Goal: Transaction & Acquisition: Purchase product/service

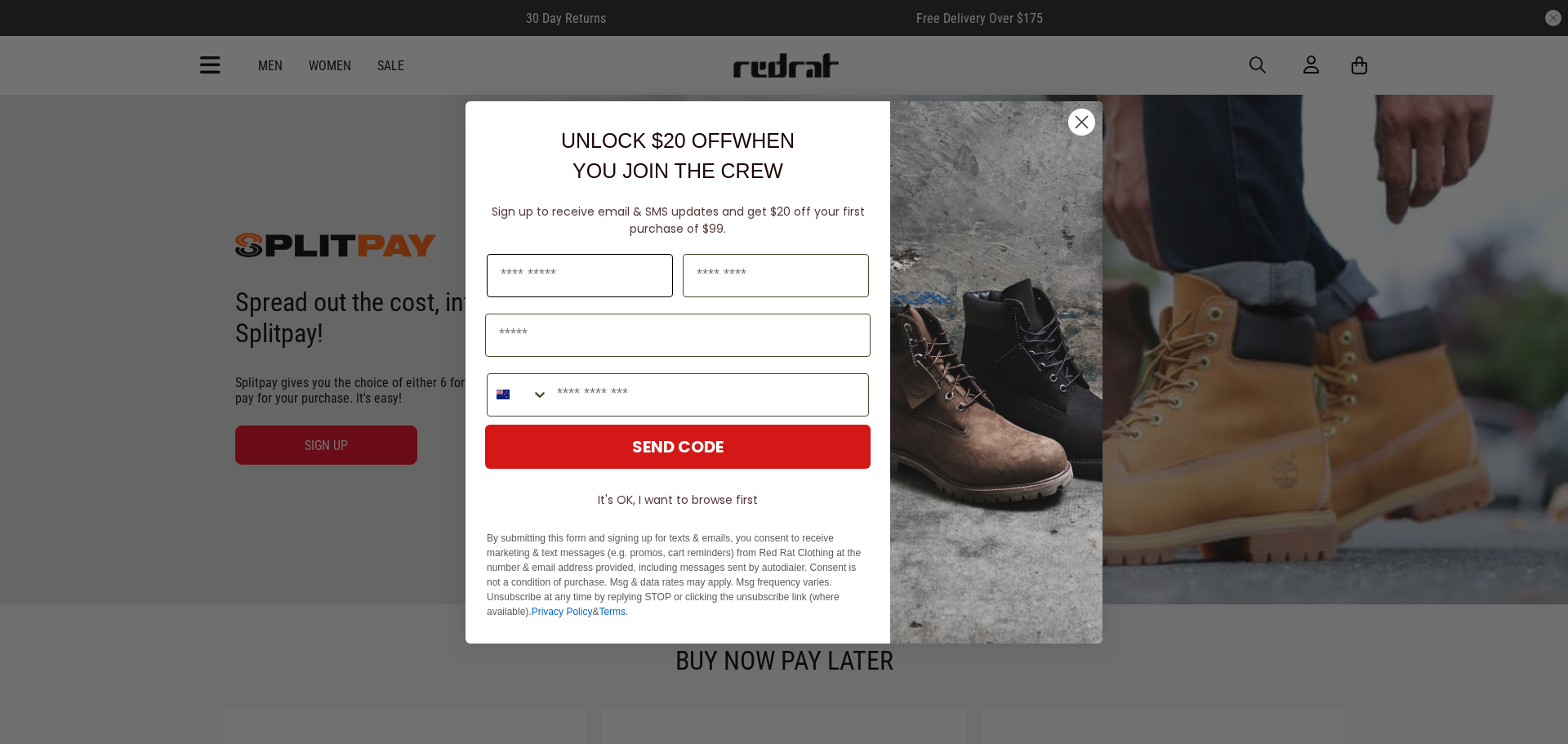
click at [534, 269] on input "First Name" at bounding box center [579, 275] width 186 height 43
type input "*******"
type input "******"
type input "**********"
click at [647, 343] on input "Email" at bounding box center [677, 335] width 385 height 43
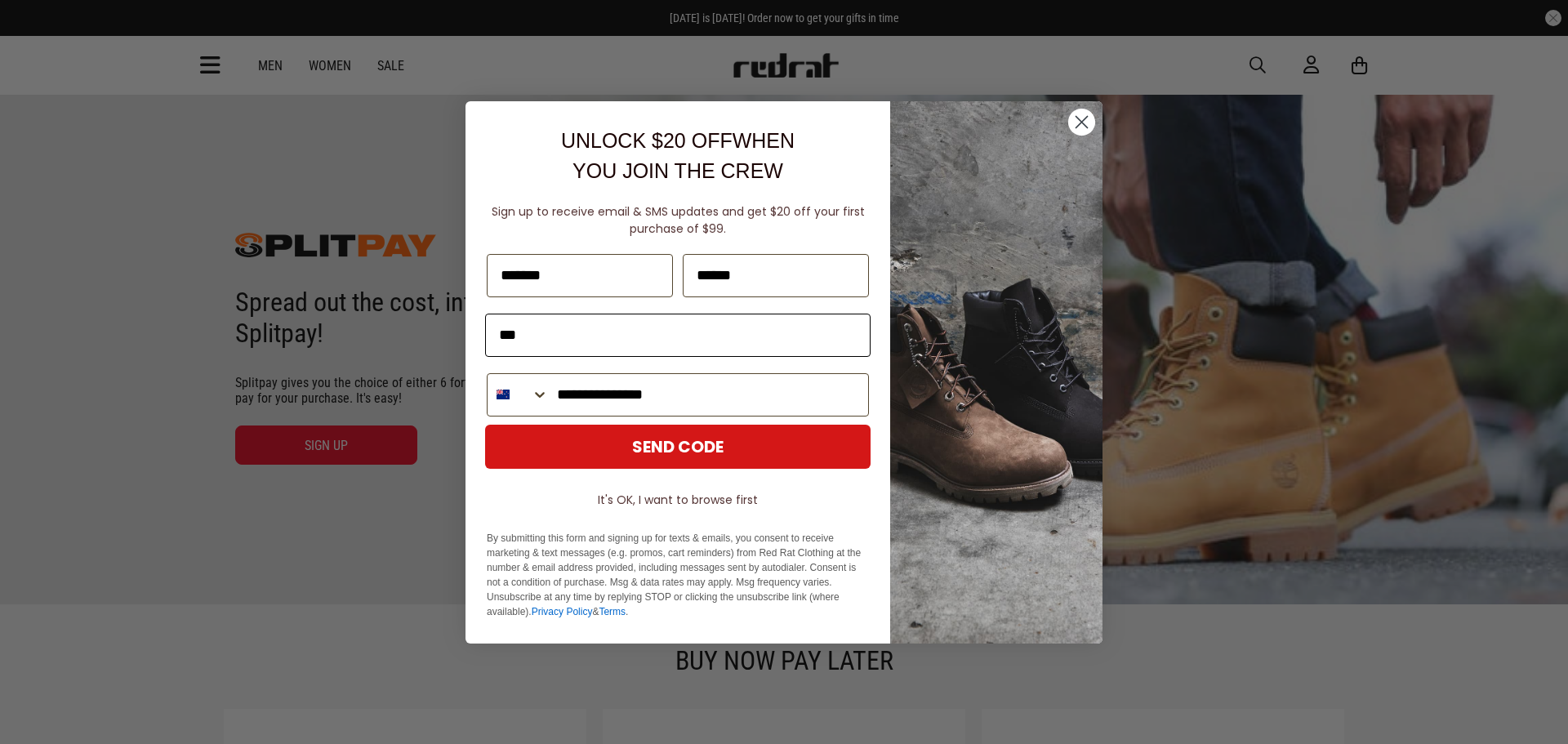
type input "**********"
click at [715, 451] on button "SEND CODE" at bounding box center [677, 447] width 385 height 44
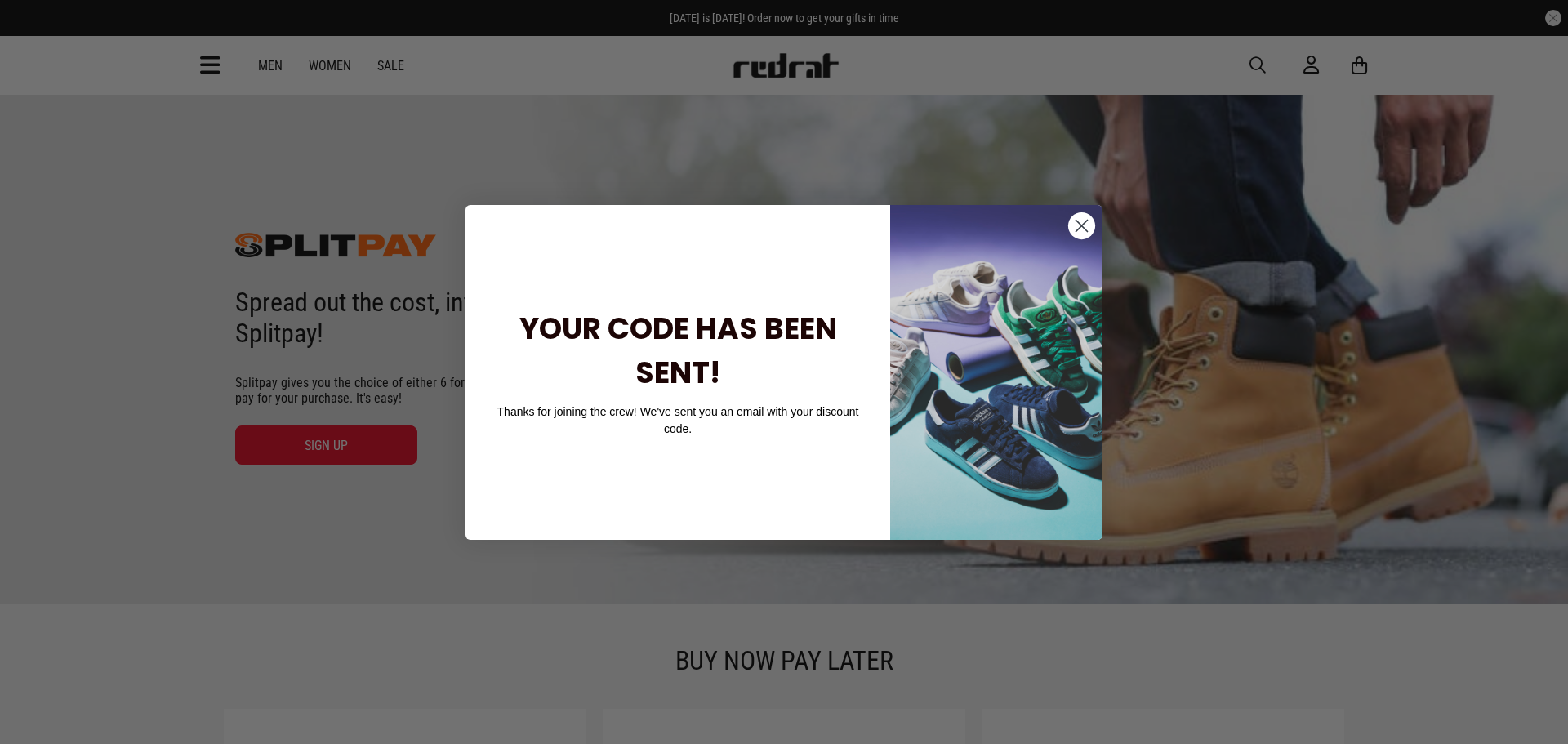
click at [1089, 224] on circle "Close dialog" at bounding box center [1082, 225] width 27 height 27
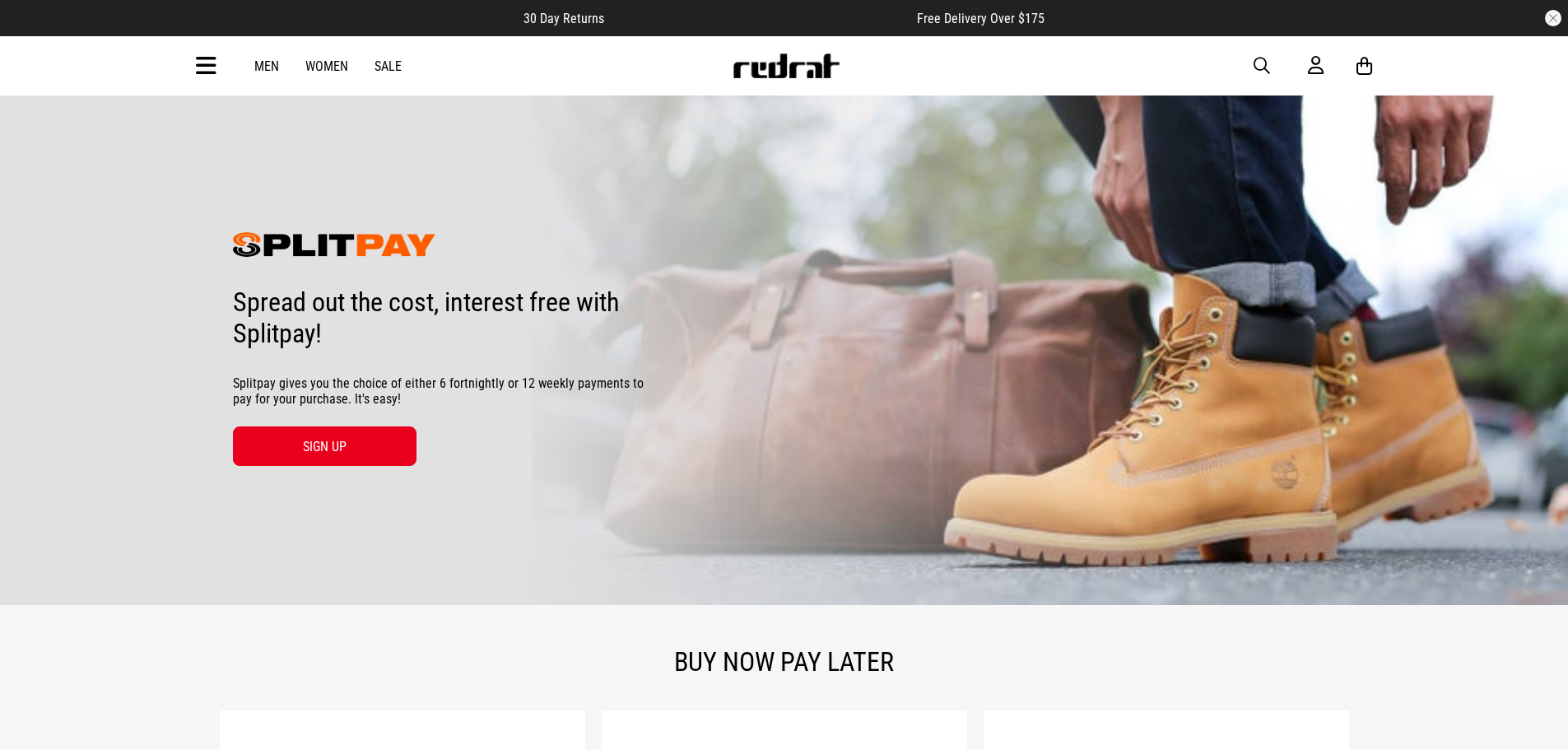
click at [354, 239] on img at bounding box center [334, 244] width 202 height 25
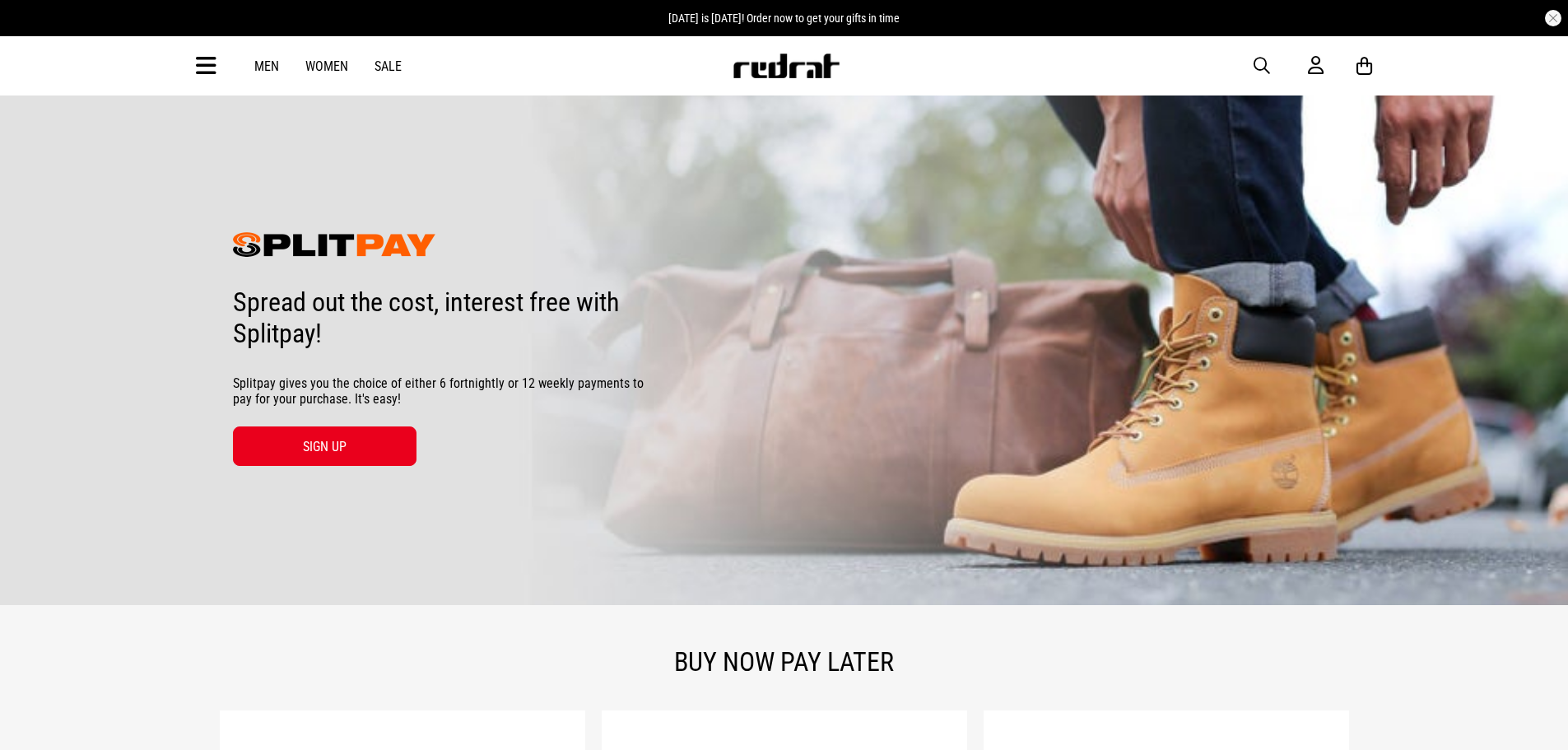
click at [263, 68] on link "Men" at bounding box center [266, 66] width 25 height 15
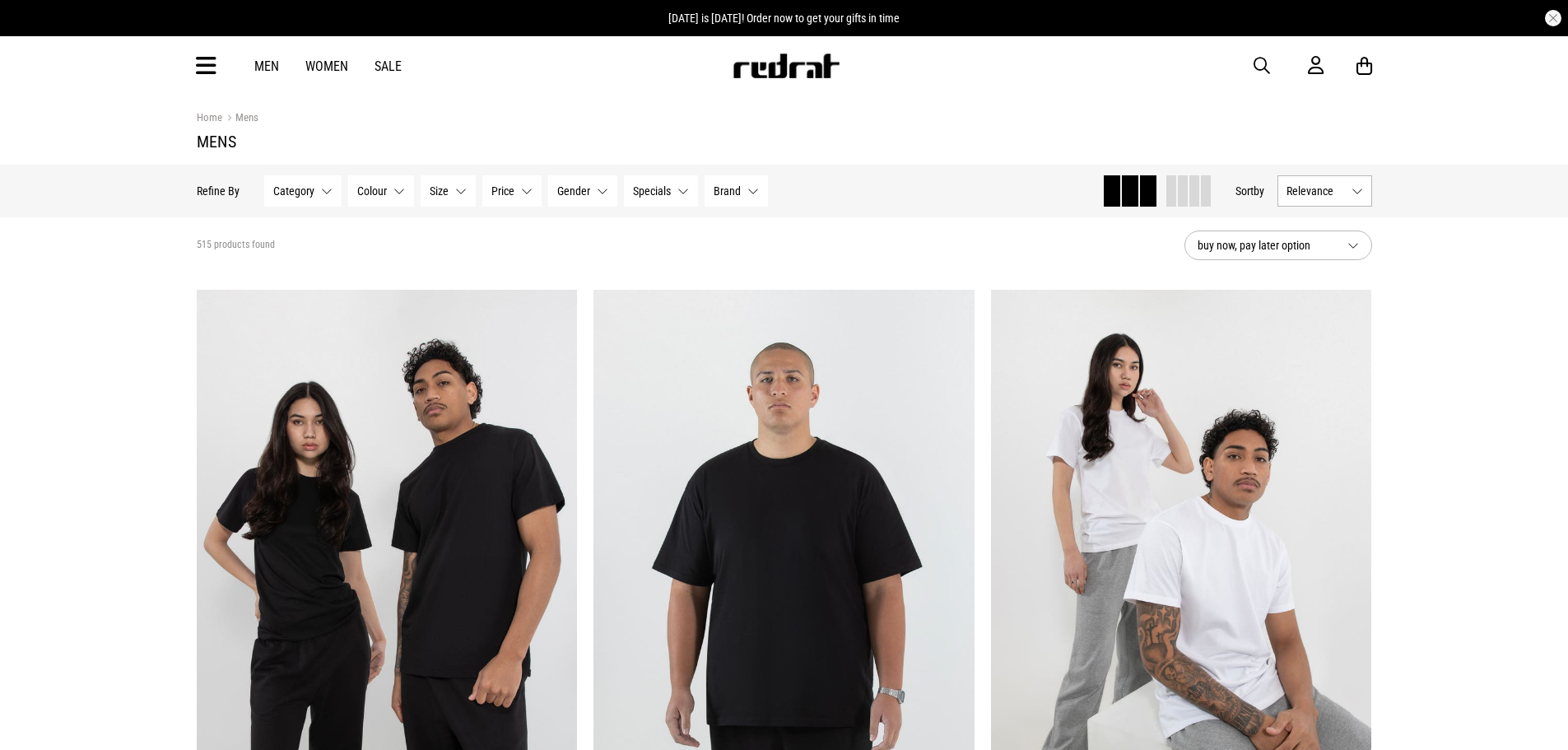
click at [467, 192] on button "Size None selected" at bounding box center [448, 190] width 55 height 31
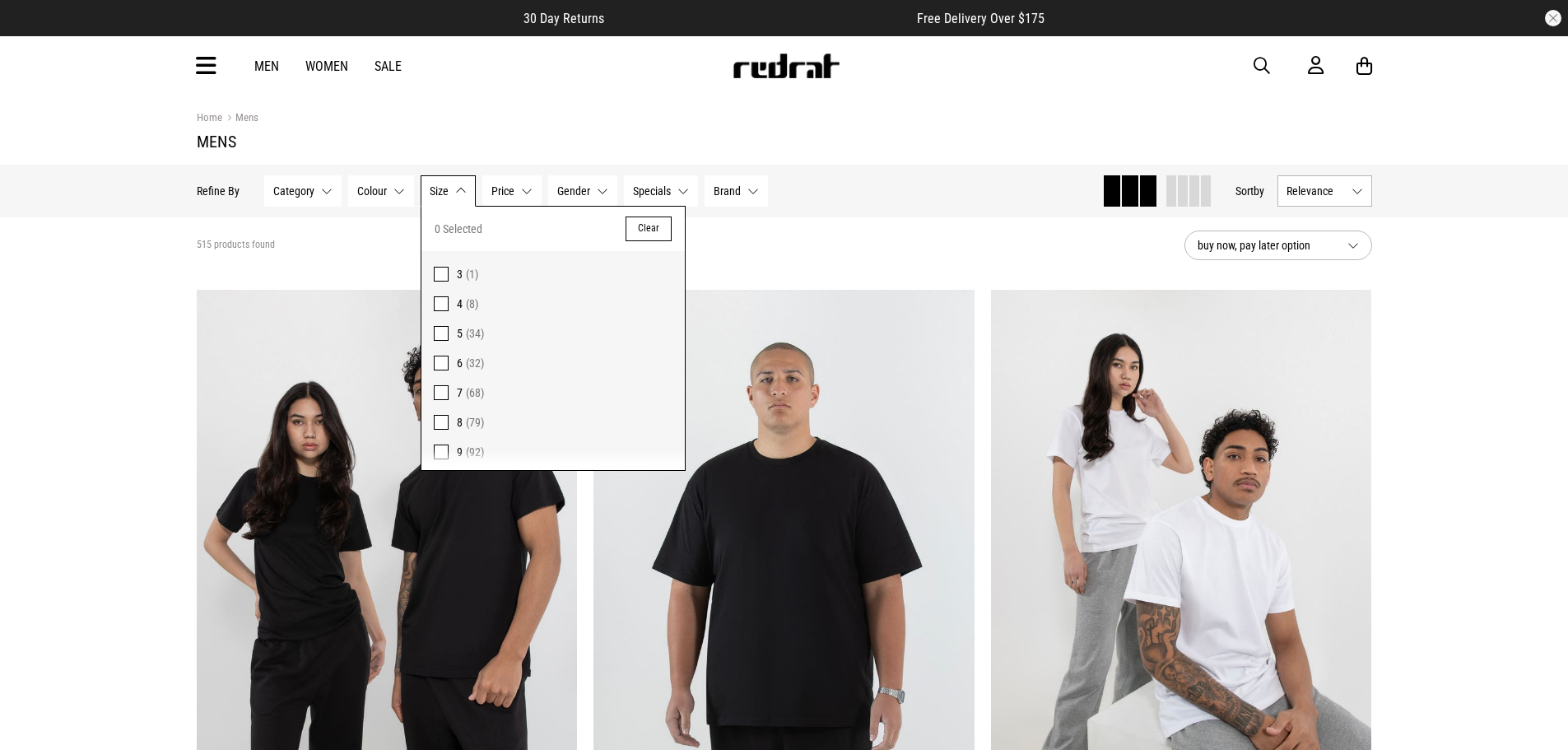
scroll to position [177, 0]
click at [465, 330] on span "11" at bounding box center [463, 335] width 12 height 14
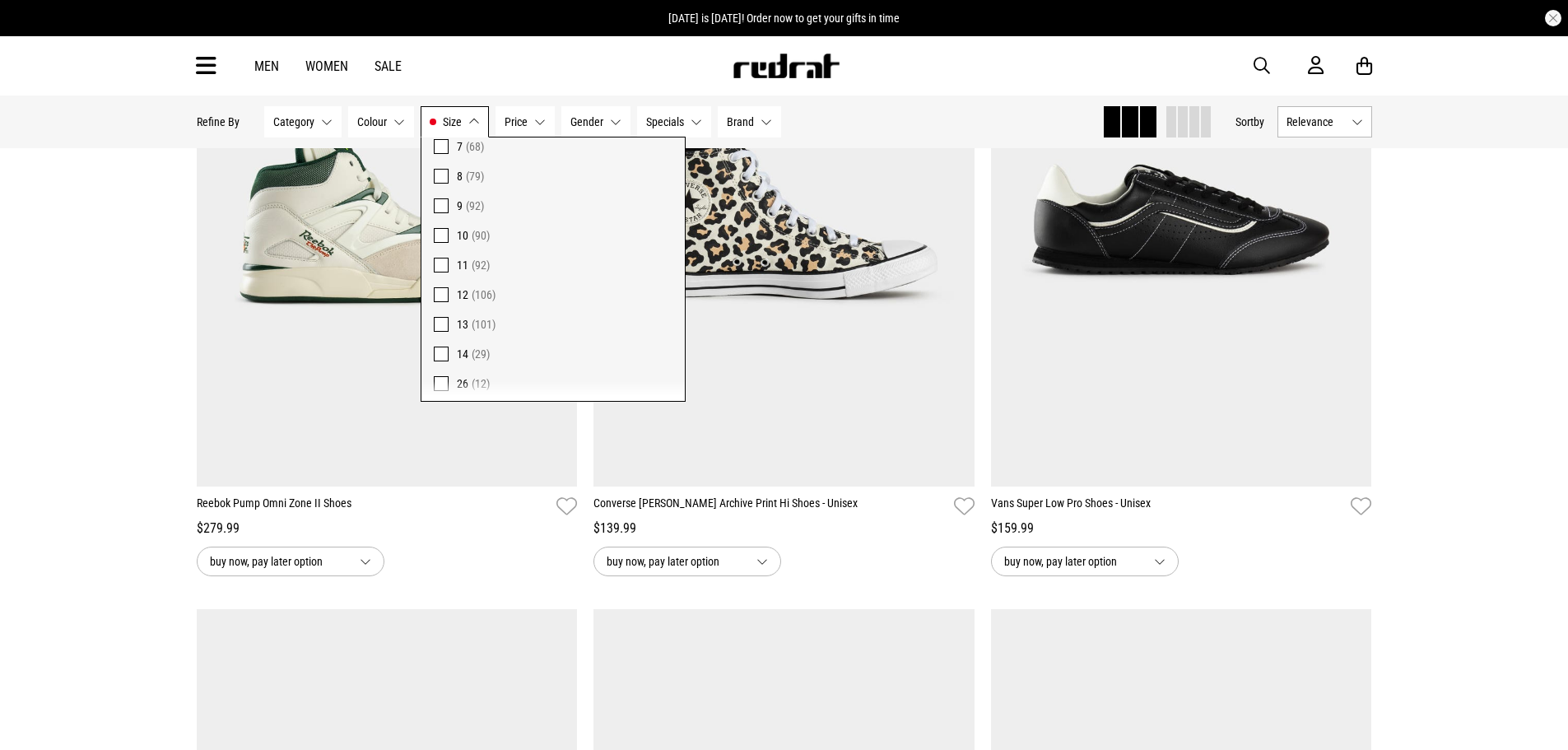
scroll to position [713, 0]
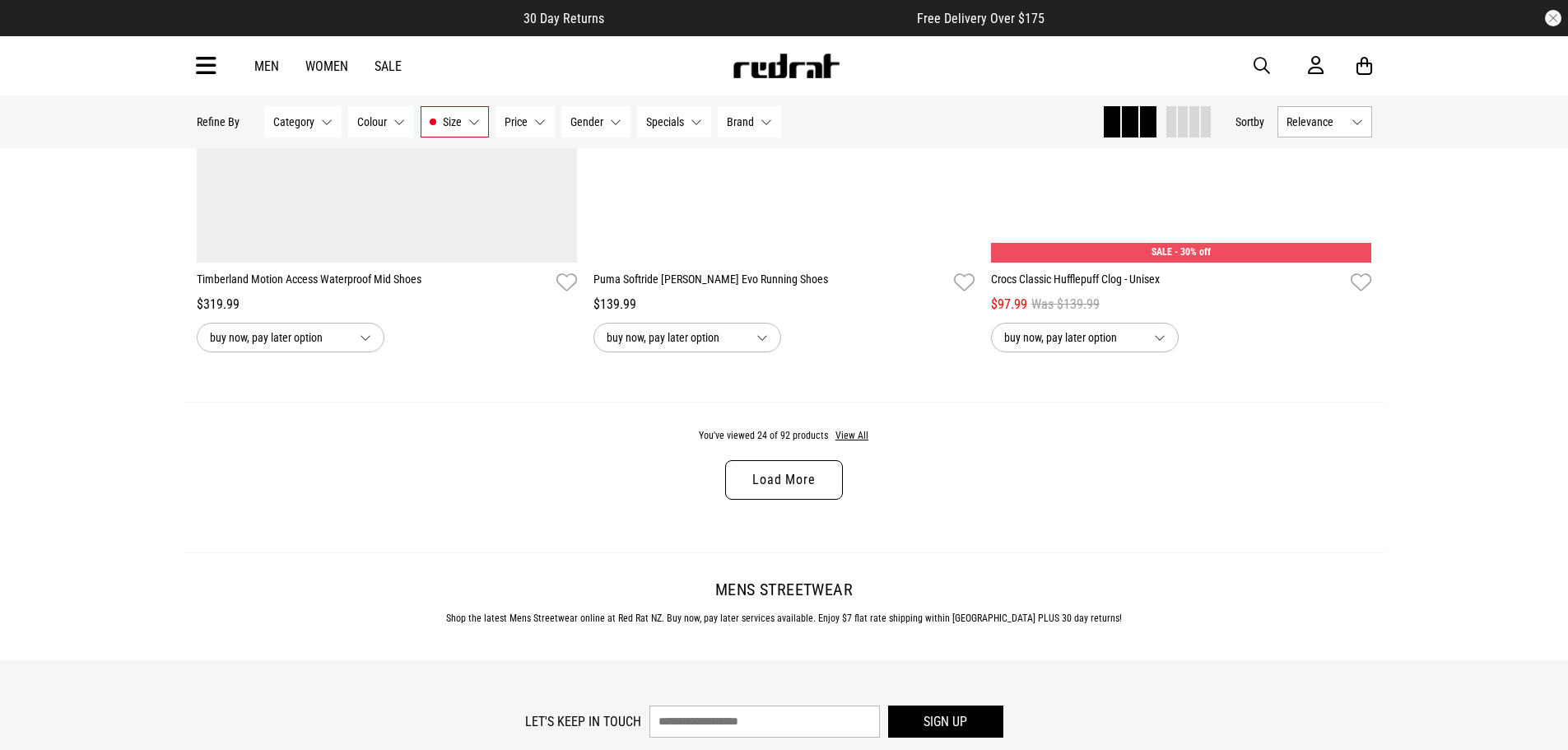
scroll to position [5221, 0]
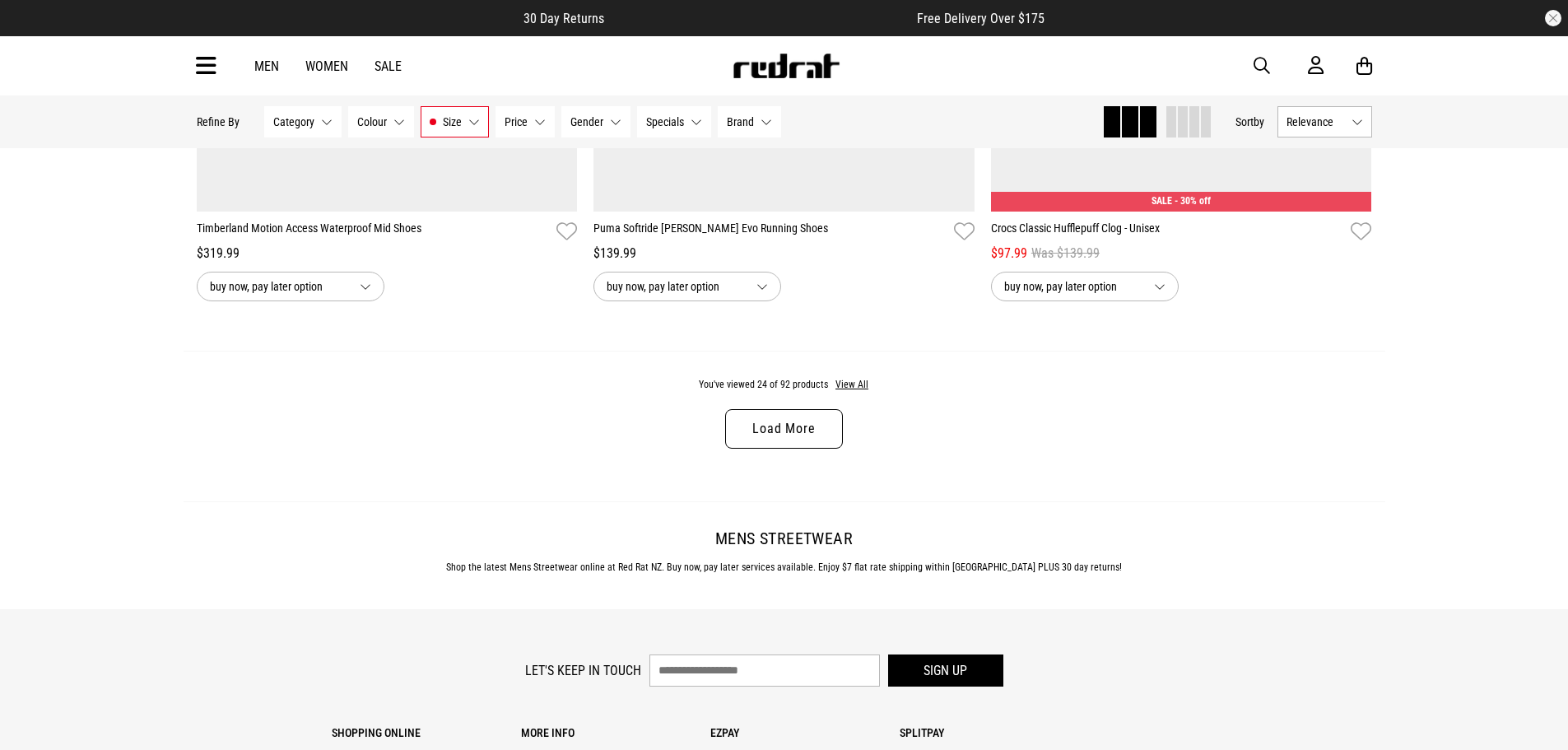
click at [806, 448] on link "Load More" at bounding box center [784, 429] width 117 height 40
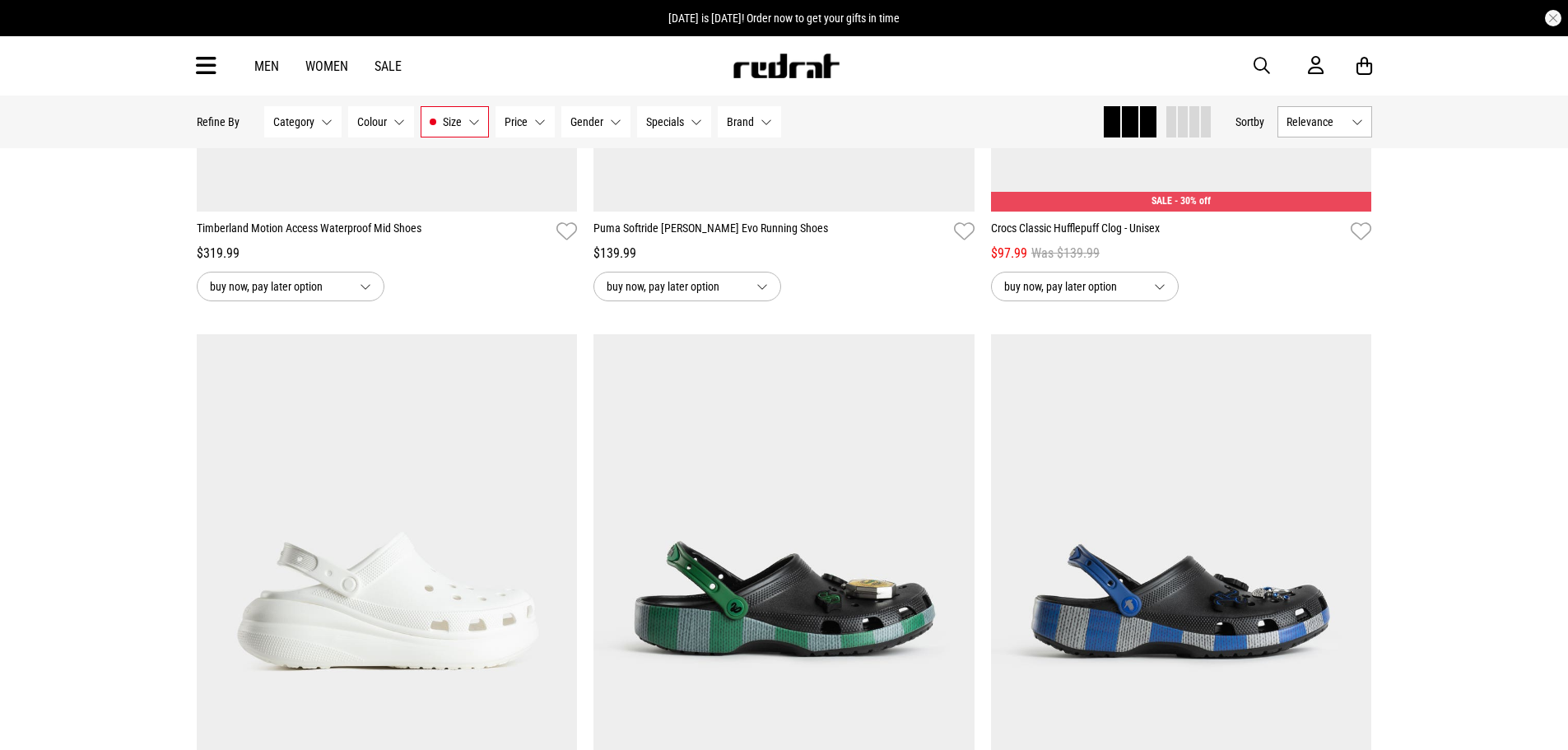
click at [753, 125] on button "Brand None selected" at bounding box center [749, 121] width 64 height 31
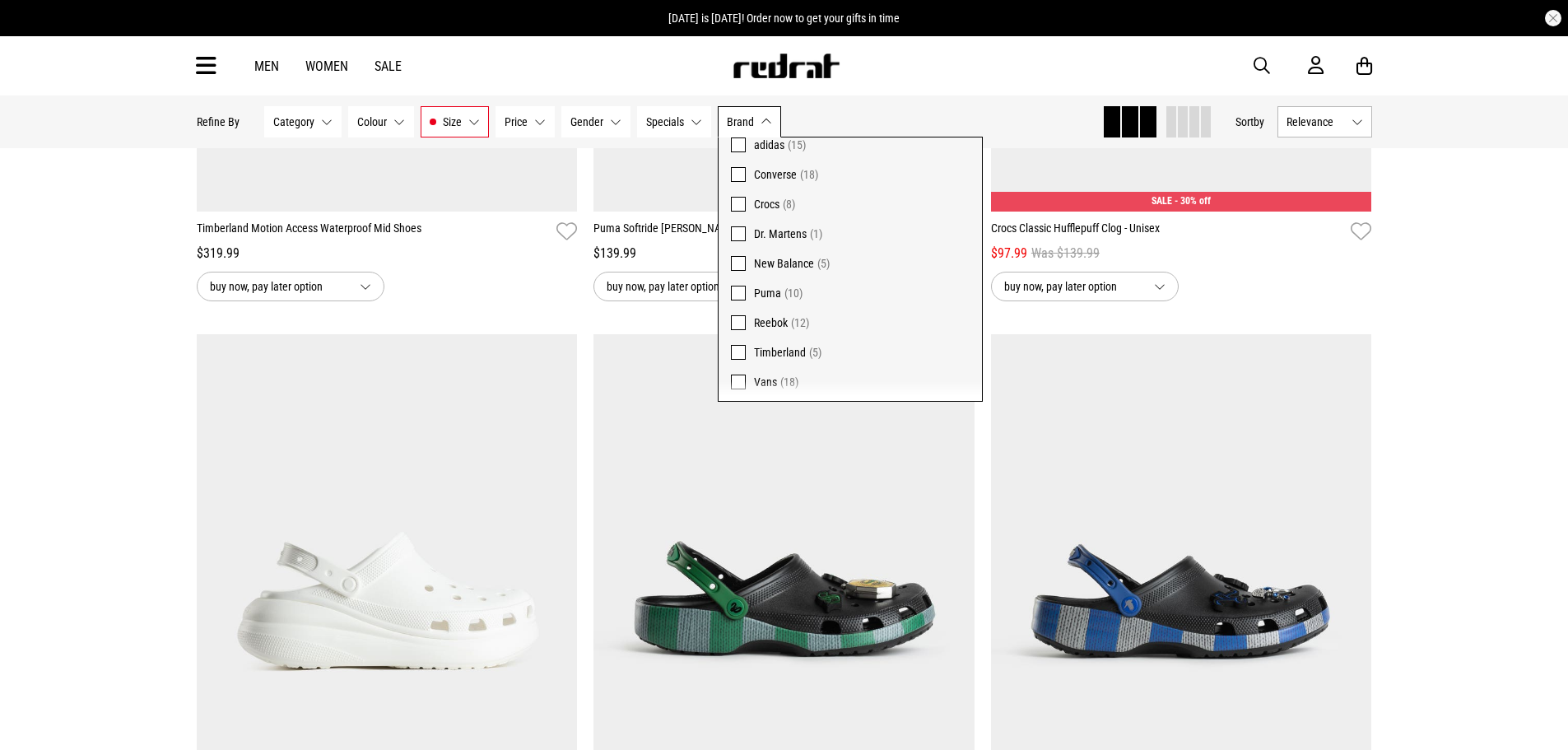
scroll to position [64, 0]
click at [783, 332] on label "Reebok (12)" at bounding box center [850, 319] width 263 height 30
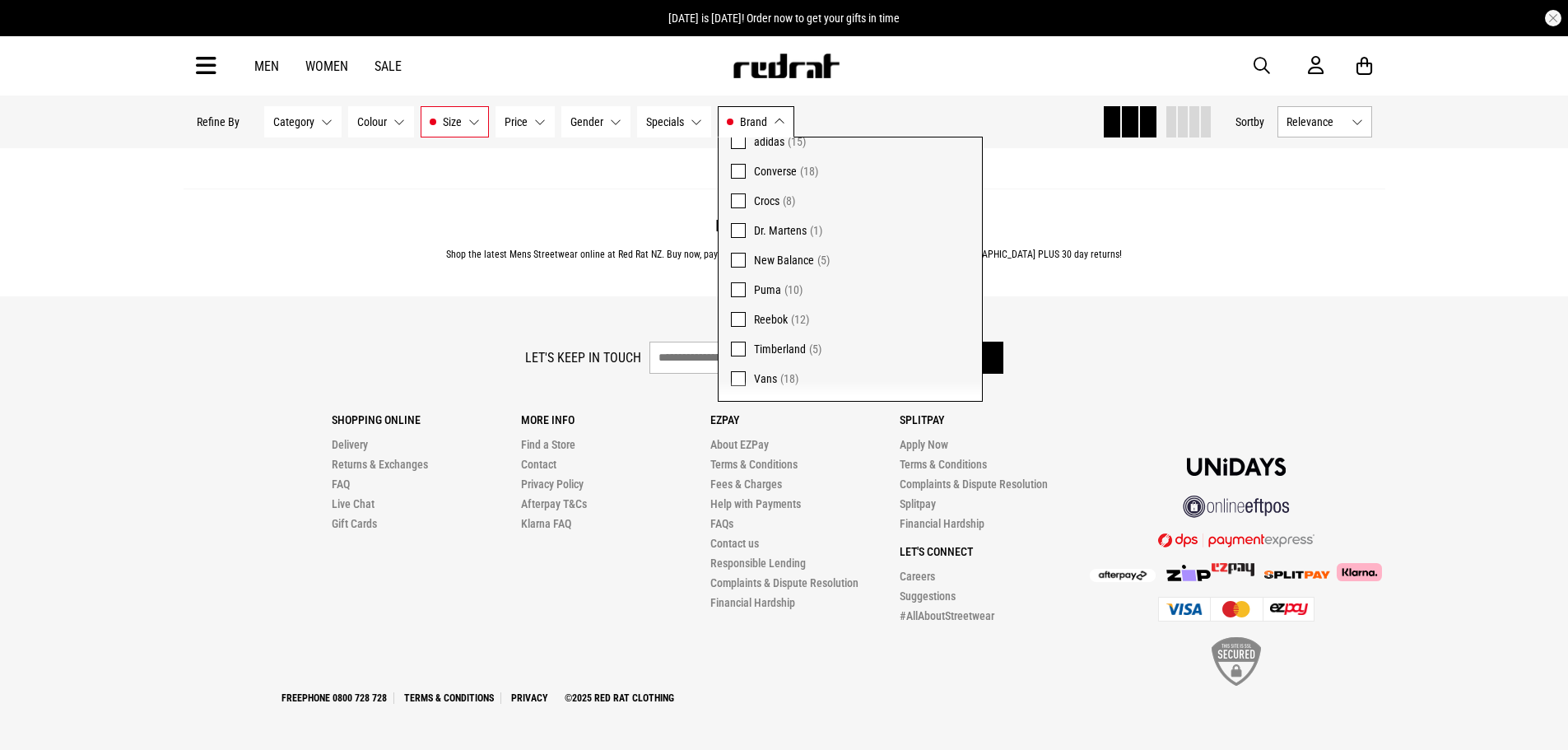
click at [773, 319] on span "Reebok" at bounding box center [770, 319] width 34 height 14
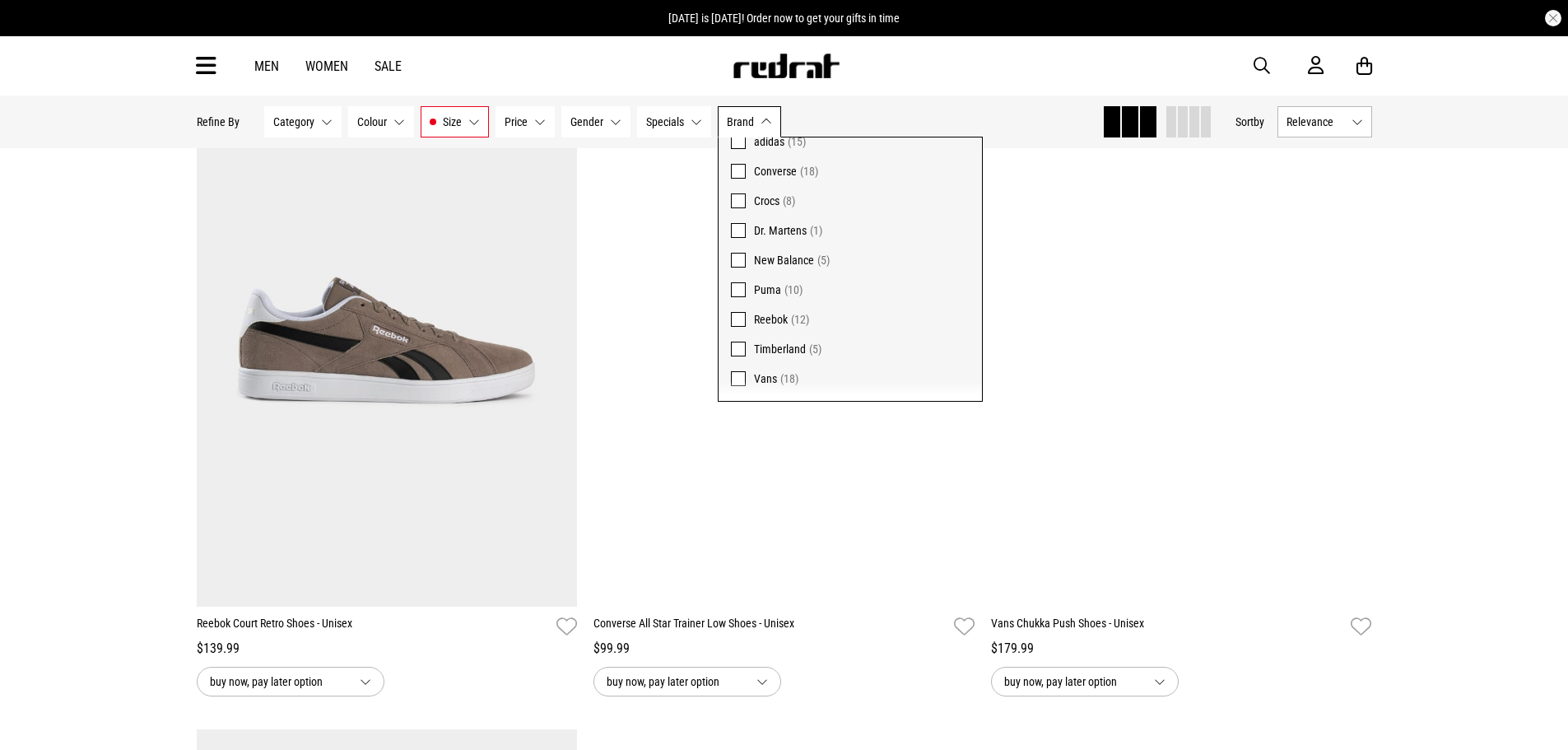
click at [781, 346] on span "Timberland" at bounding box center [779, 349] width 52 height 14
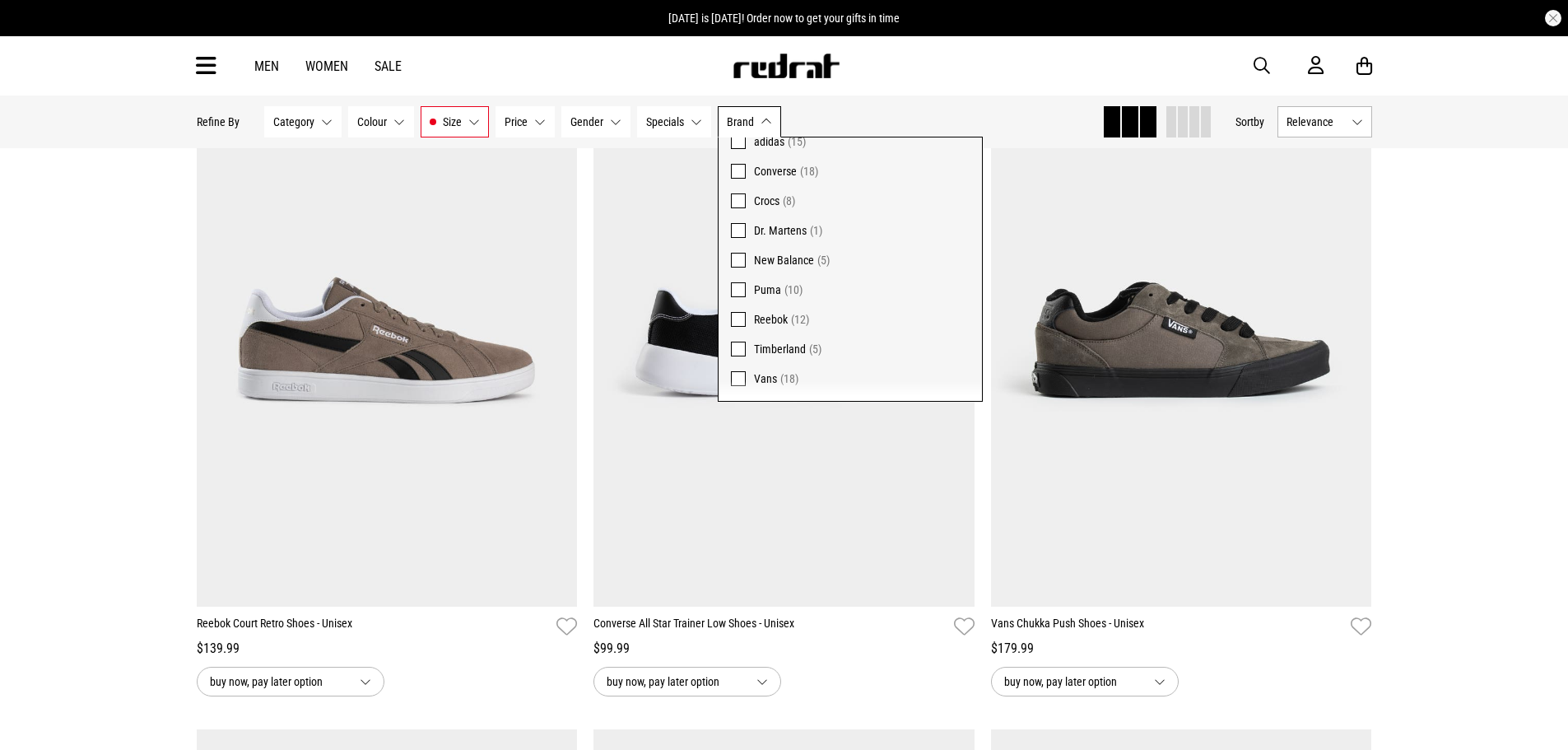
scroll to position [1545, 0]
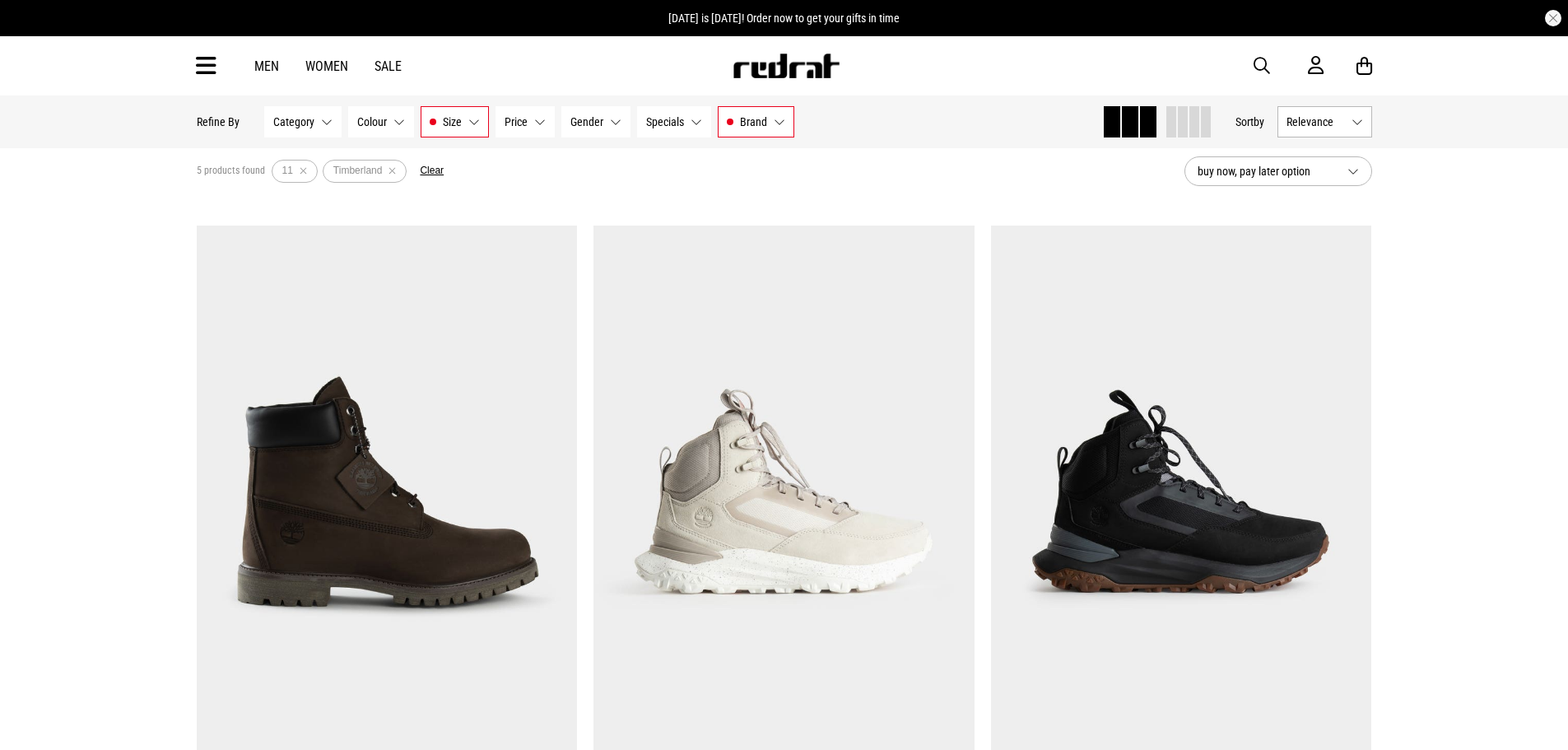
scroll to position [82, 0]
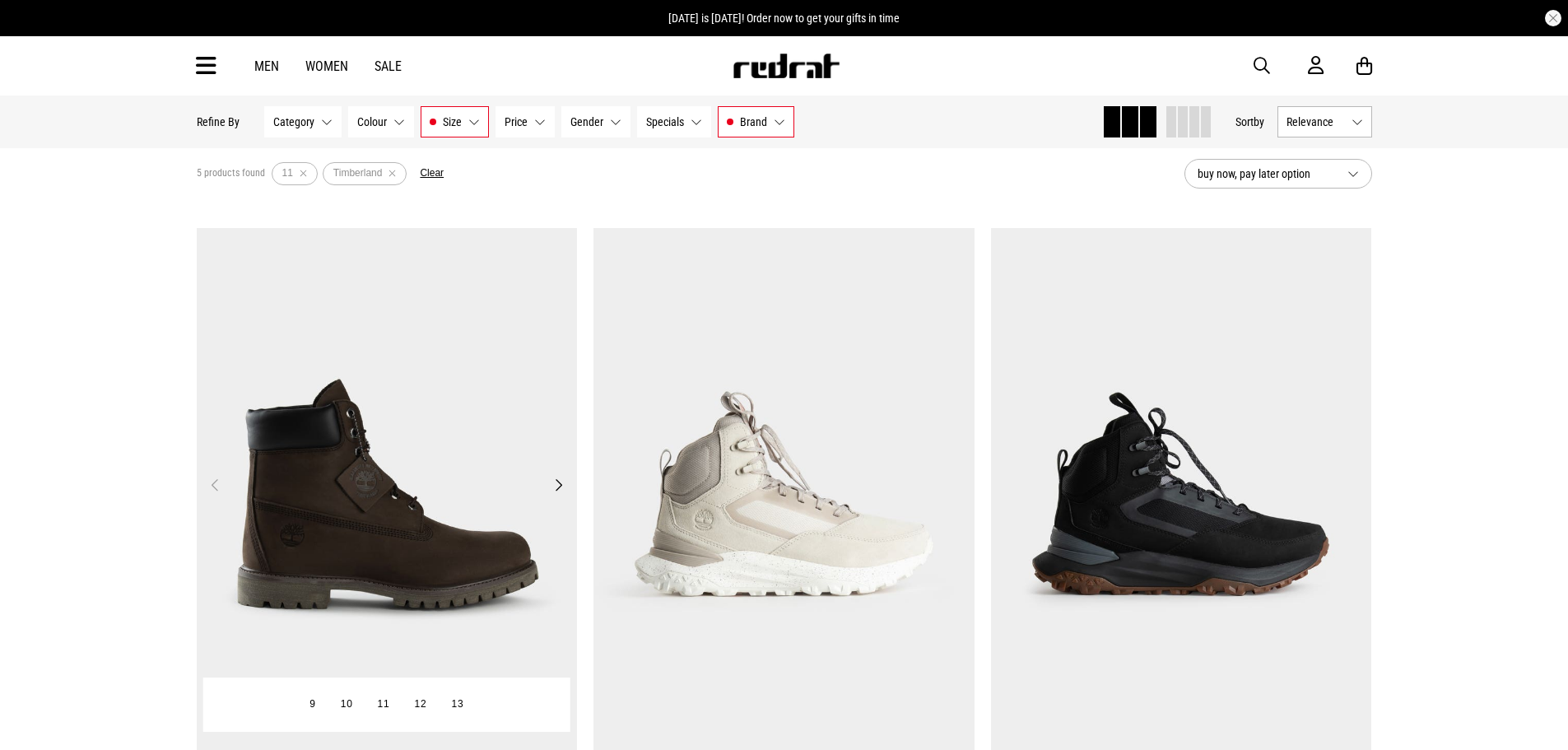
click at [508, 490] on img at bounding box center [387, 494] width 381 height 533
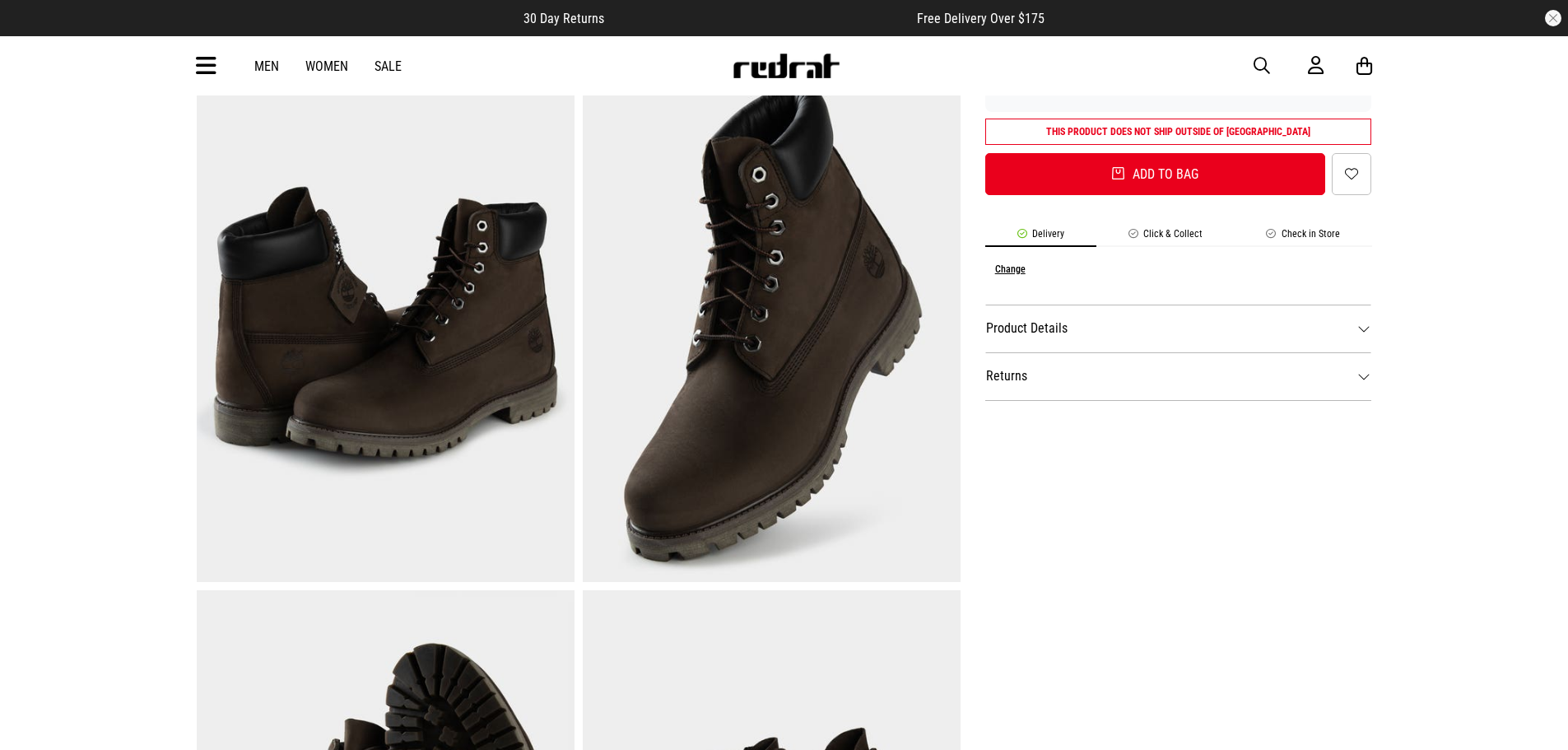
scroll to position [393, 0]
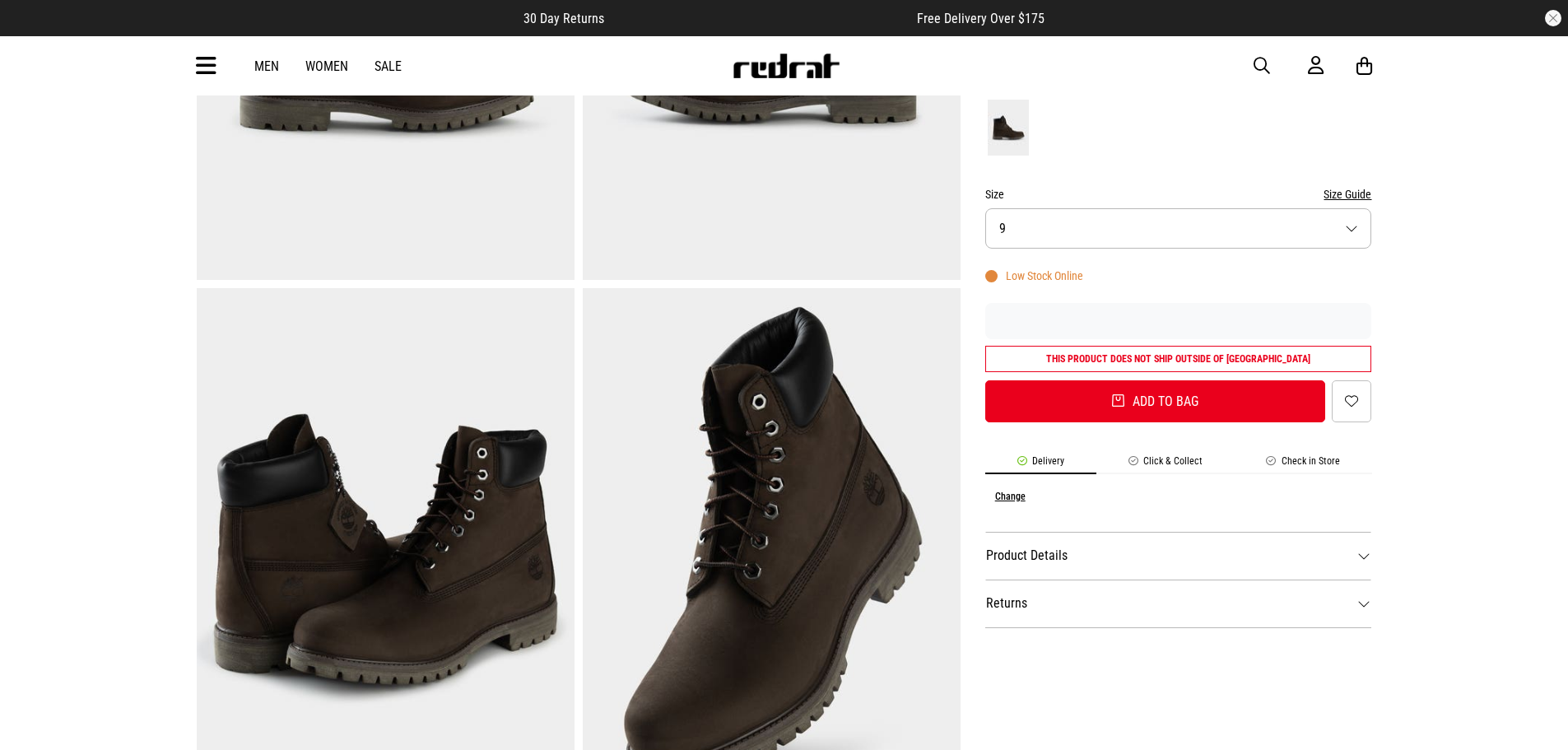
click at [1208, 301] on form "Colour Medium Brown Nubuck Size Size Guide Size 9 Low Stock Online This product…" at bounding box center [1178, 247] width 386 height 349
click at [1210, 233] on button "Size 9" at bounding box center [1178, 228] width 386 height 40
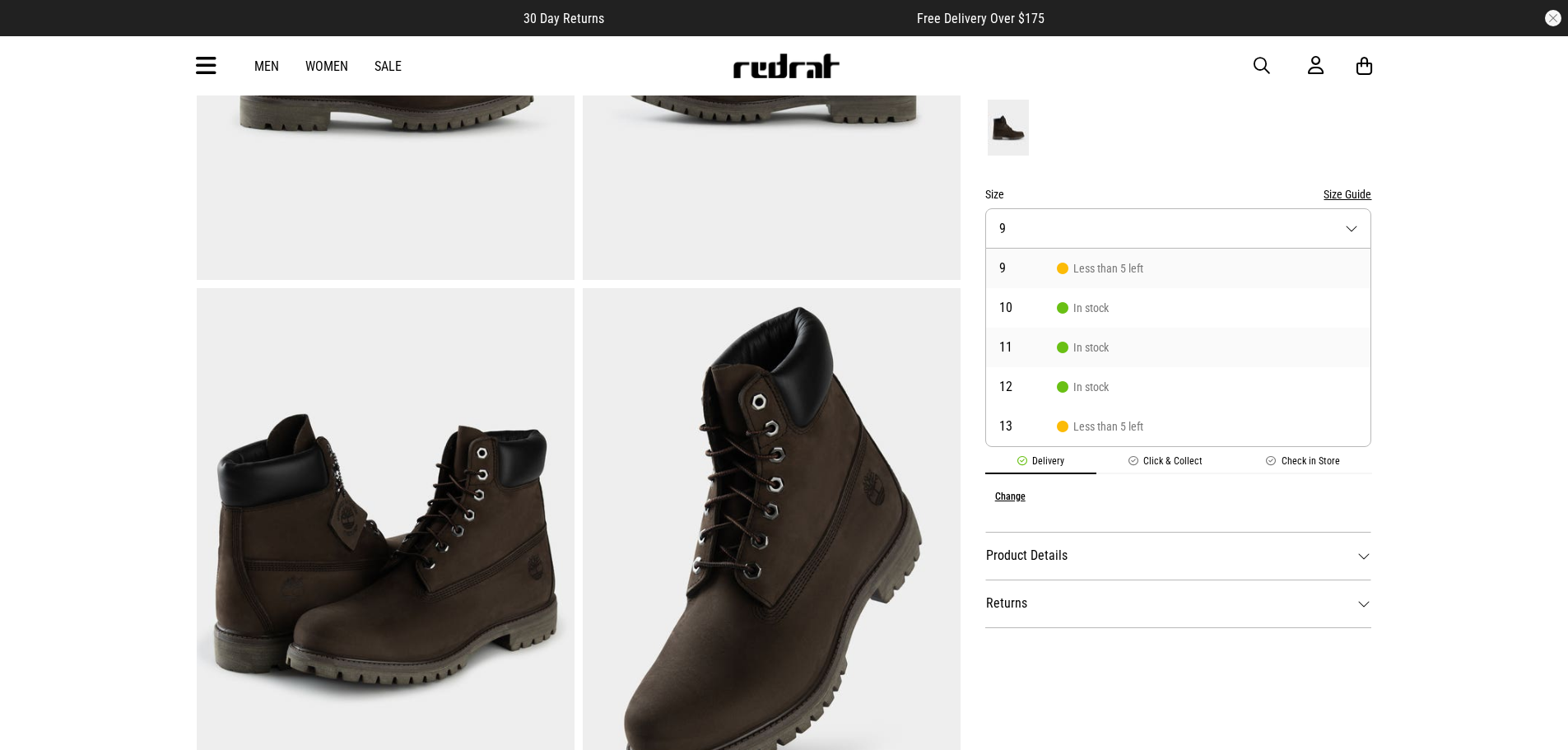
click at [1169, 357] on li "11 In stock" at bounding box center [1178, 347] width 385 height 40
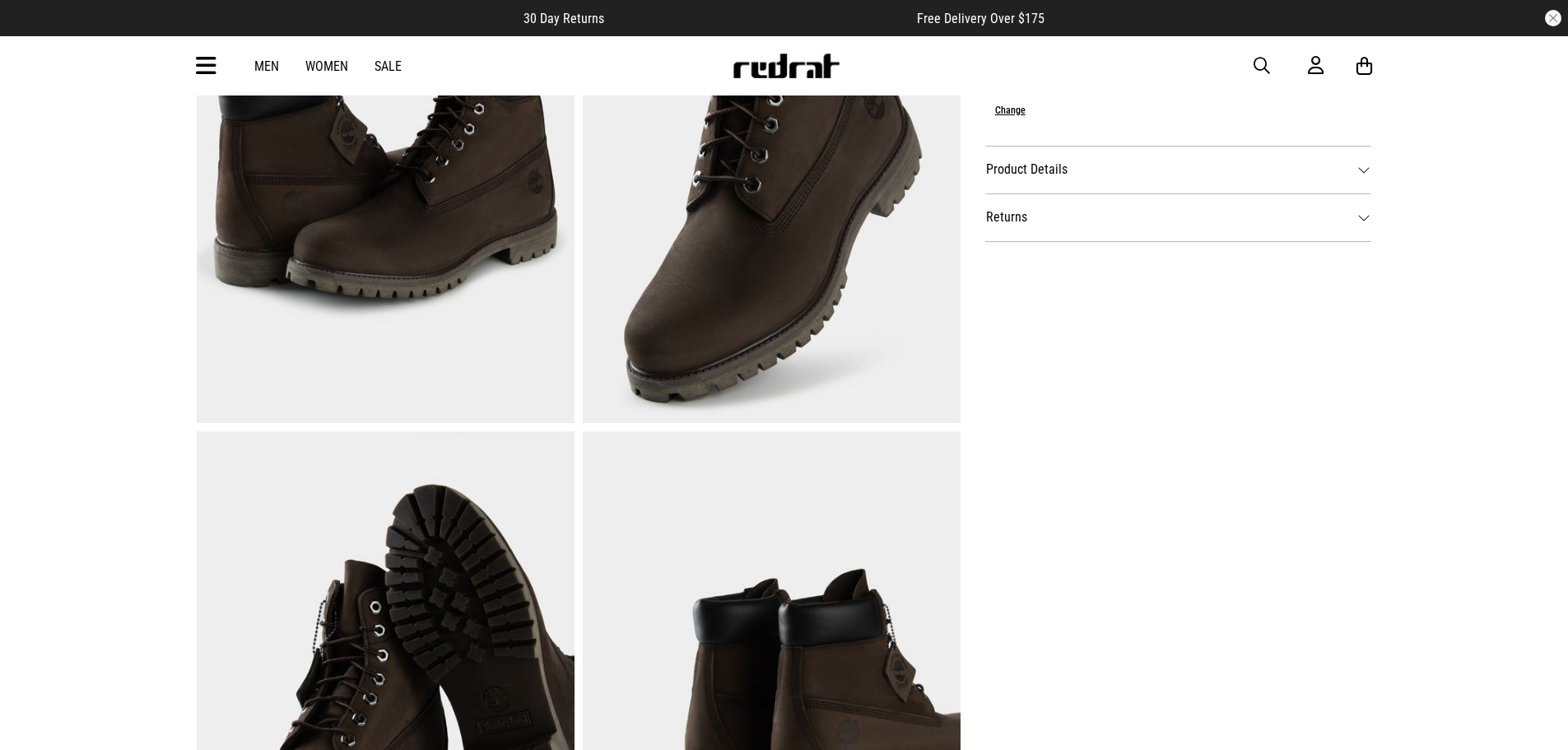
scroll to position [0, 0]
